Goal: Information Seeking & Learning: Learn about a topic

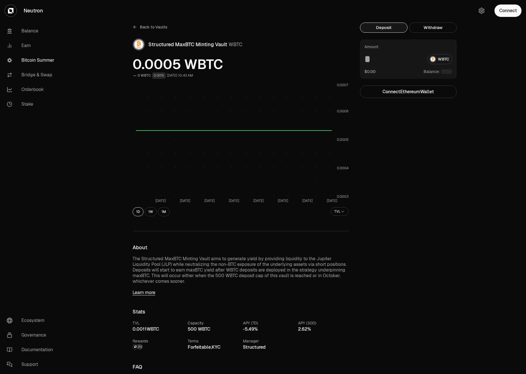
click at [135, 27] on icon at bounding box center [134, 27] width 3 height 0
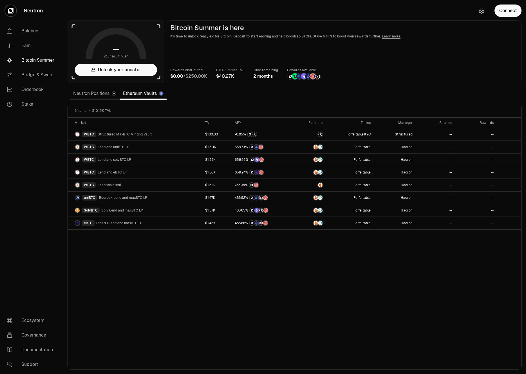
click at [89, 96] on link "Neutron Positions" at bounding box center [95, 93] width 50 height 11
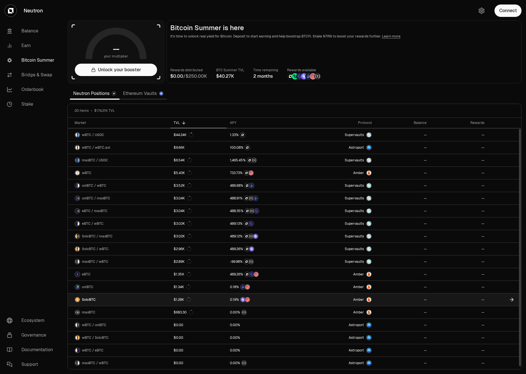
scroll to position [12, 0]
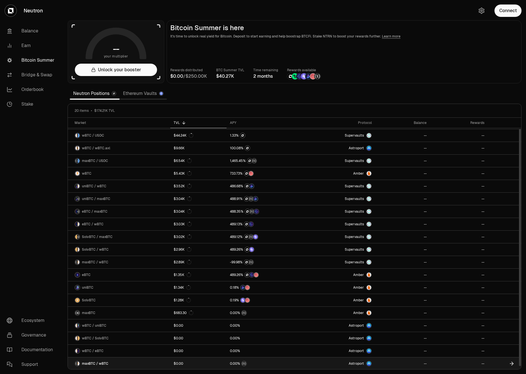
click at [97, 361] on div "maxBTC / wBTC" at bounding box center [92, 364] width 34 height 6
click at [95, 364] on span "maxBTC / wBTC" at bounding box center [95, 363] width 26 height 5
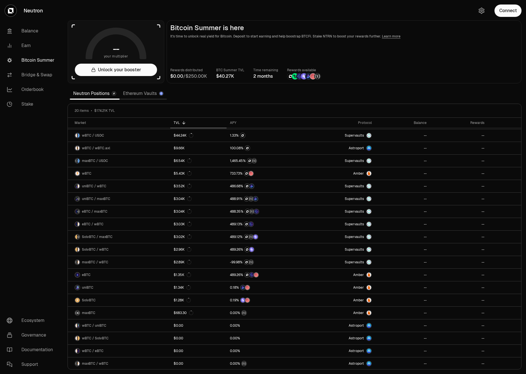
click at [126, 93] on link "Ethereum Vaults" at bounding box center [143, 93] width 47 height 11
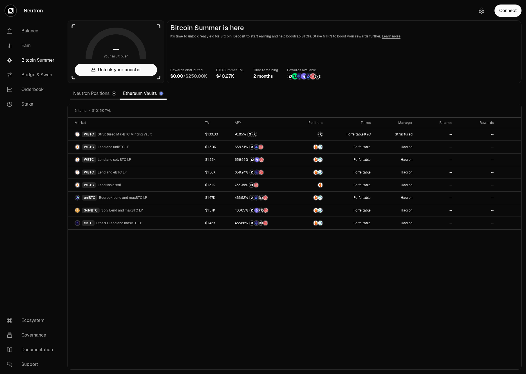
click at [483, 259] on div "Market TVL APY Positions Terms Manager Balance Rewards WBTC Structured MaxBTC M…" at bounding box center [294, 244] width 453 height 252
